Goal: Obtain resource: Download file/media

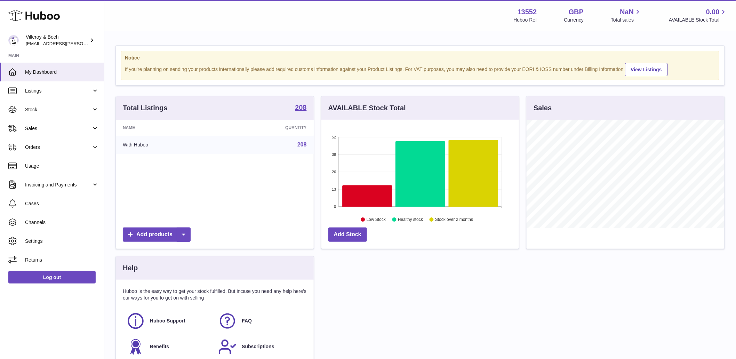
scroll to position [108, 198]
click at [45, 105] on link "Stock" at bounding box center [52, 109] width 104 height 19
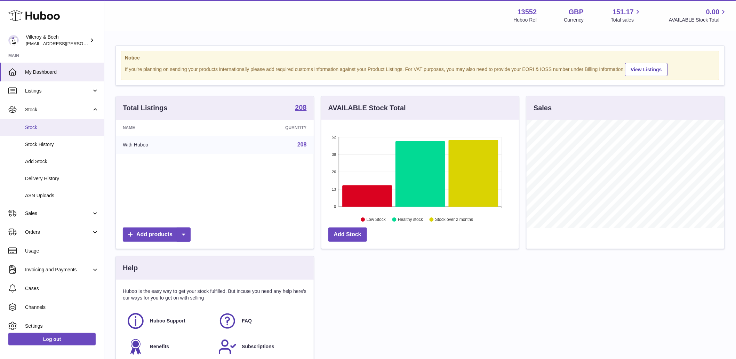
click at [37, 126] on span "Stock" at bounding box center [62, 127] width 74 height 7
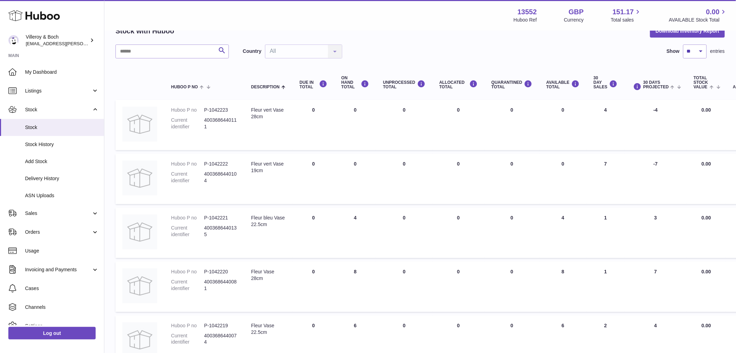
scroll to position [39, 20]
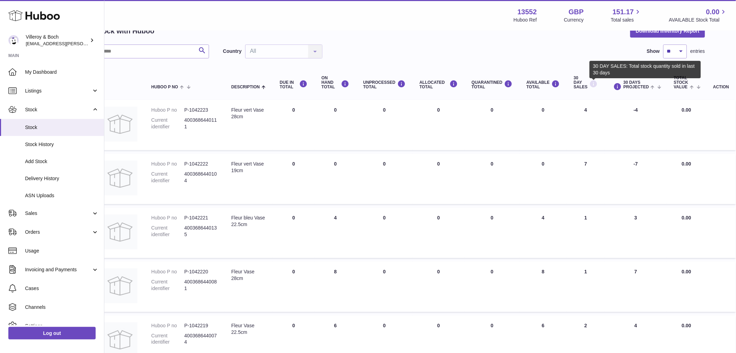
click at [593, 85] on icon at bounding box center [593, 84] width 8 height 9
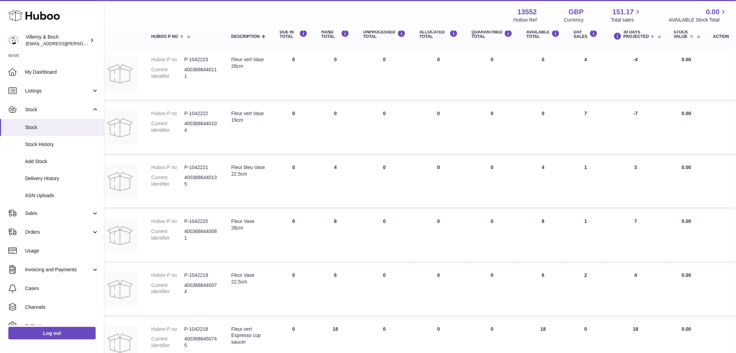
scroll to position [0, 20]
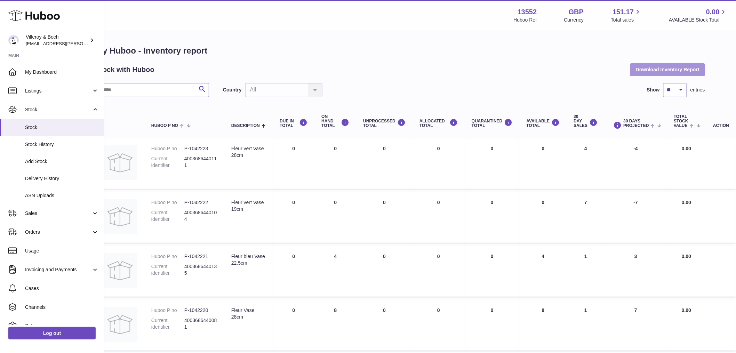
click at [666, 70] on button "Download Inventory Report" at bounding box center [667, 69] width 75 height 13
